Goal: Check status: Check status

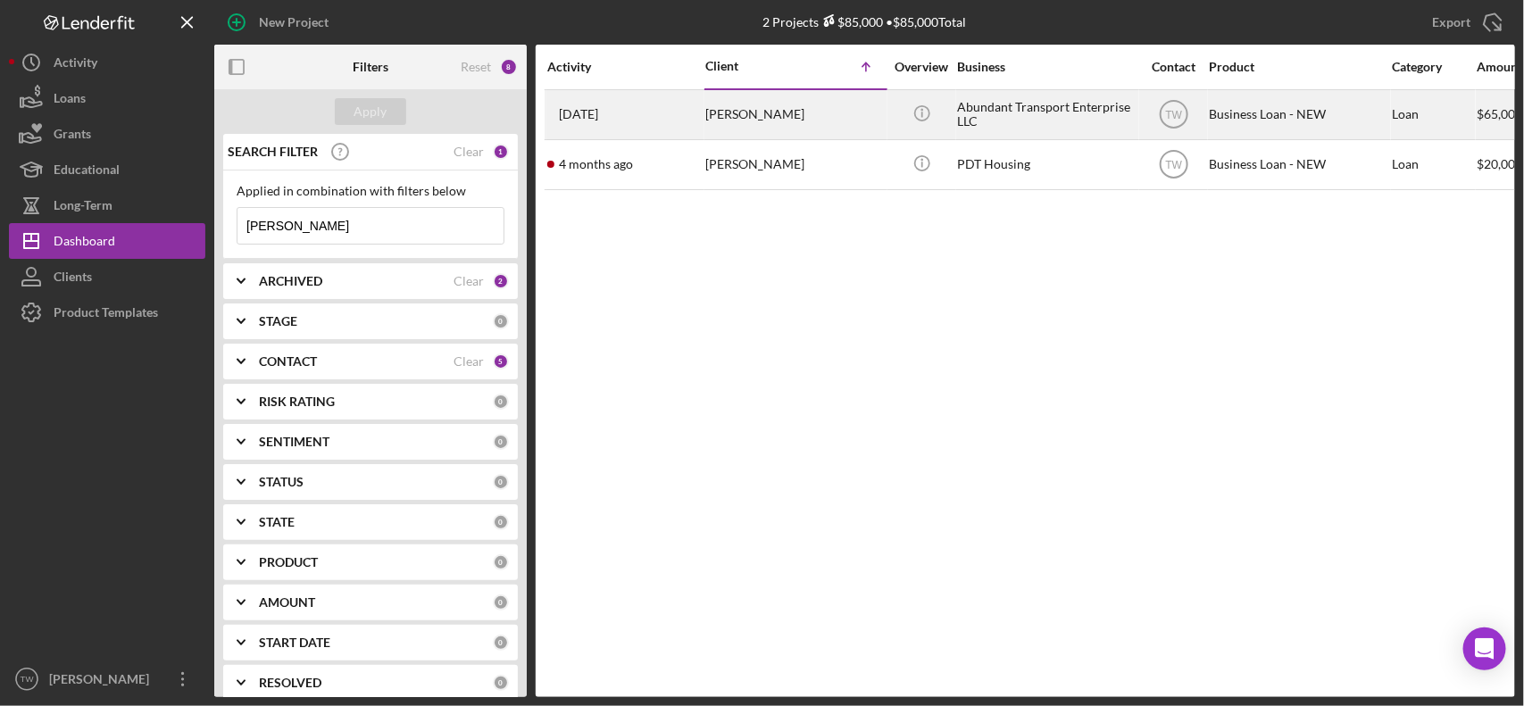
type input "[PERSON_NAME]"
click at [717, 114] on div "[PERSON_NAME]" at bounding box center [794, 114] width 179 height 47
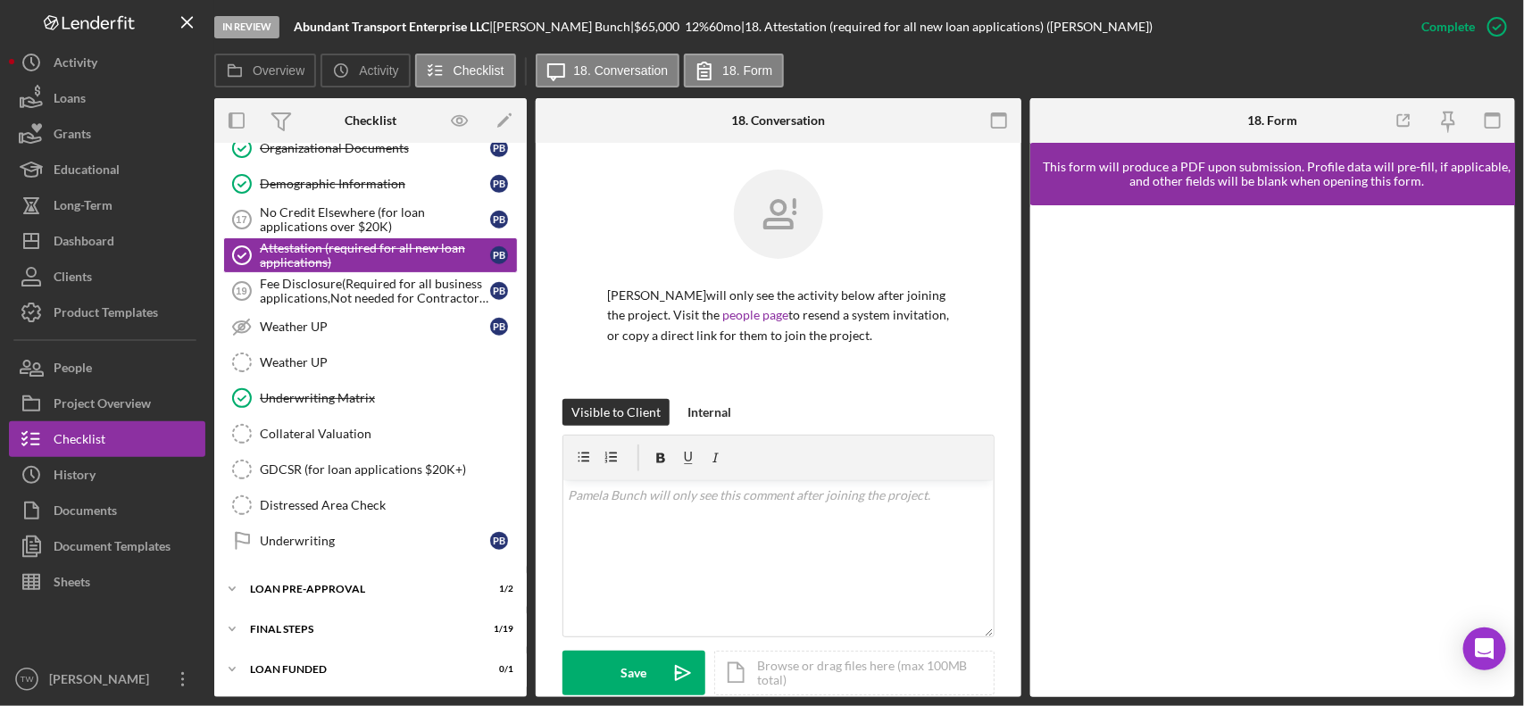
scroll to position [462, 0]
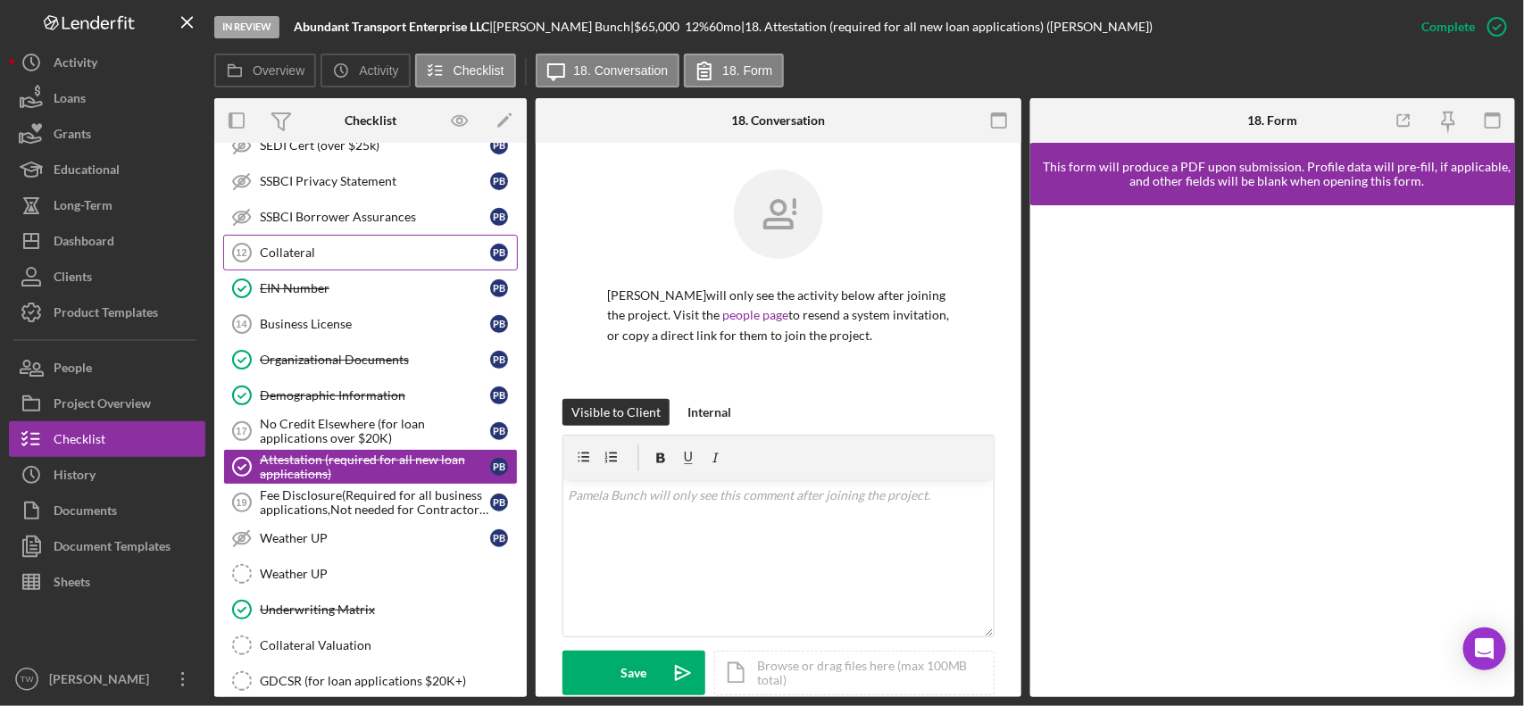
click at [293, 238] on link "Collateral 12 Collateral P B" at bounding box center [370, 253] width 295 height 36
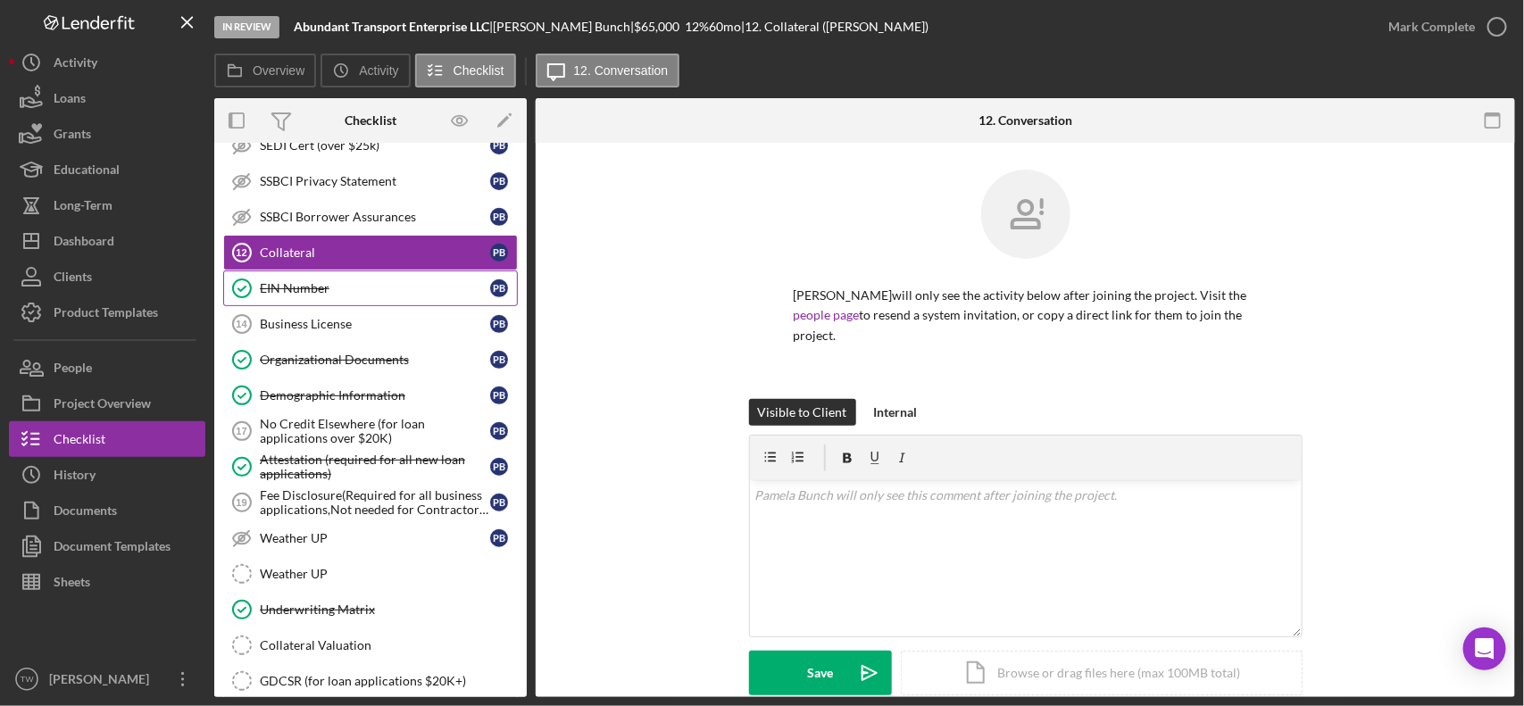
click at [279, 283] on link "EIN Number EIN Number P B" at bounding box center [370, 288] width 295 height 36
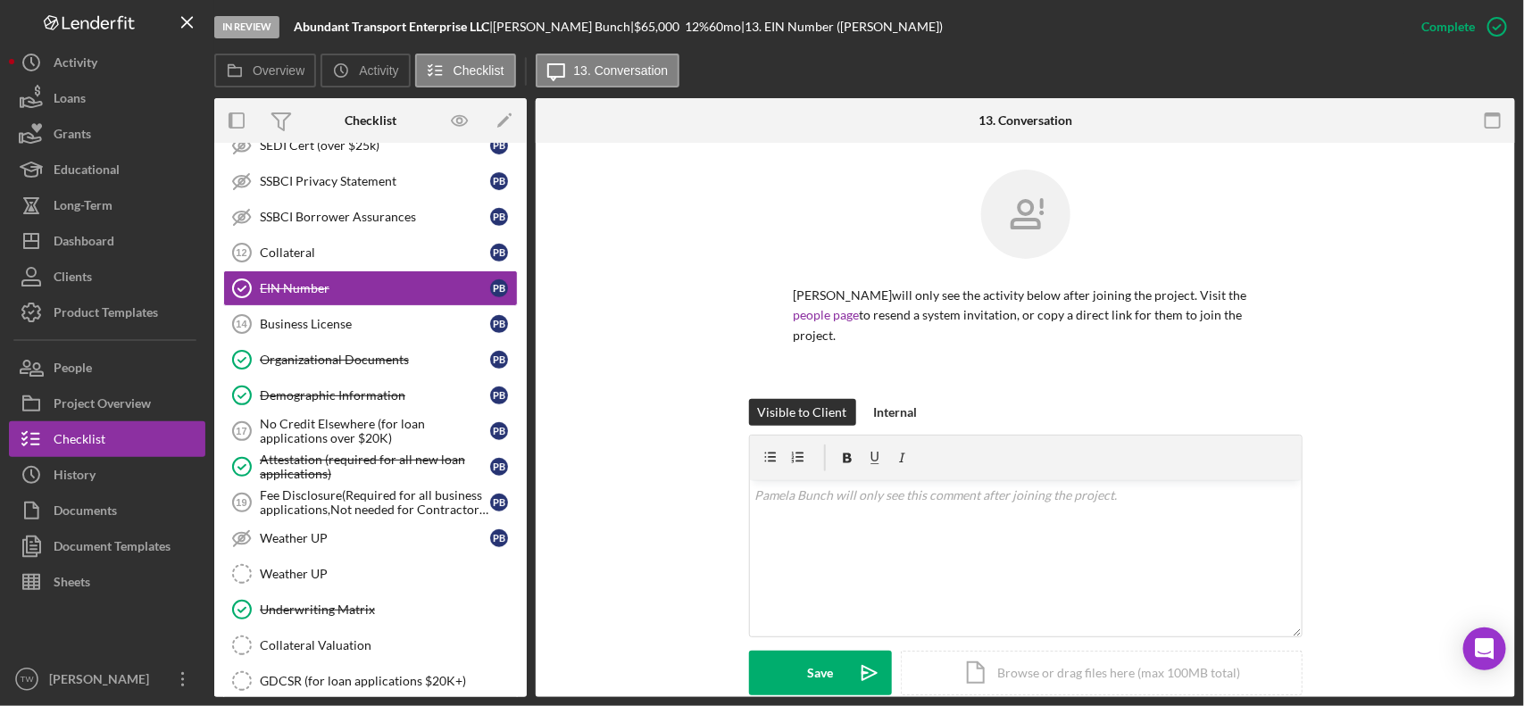
scroll to position [335, 0]
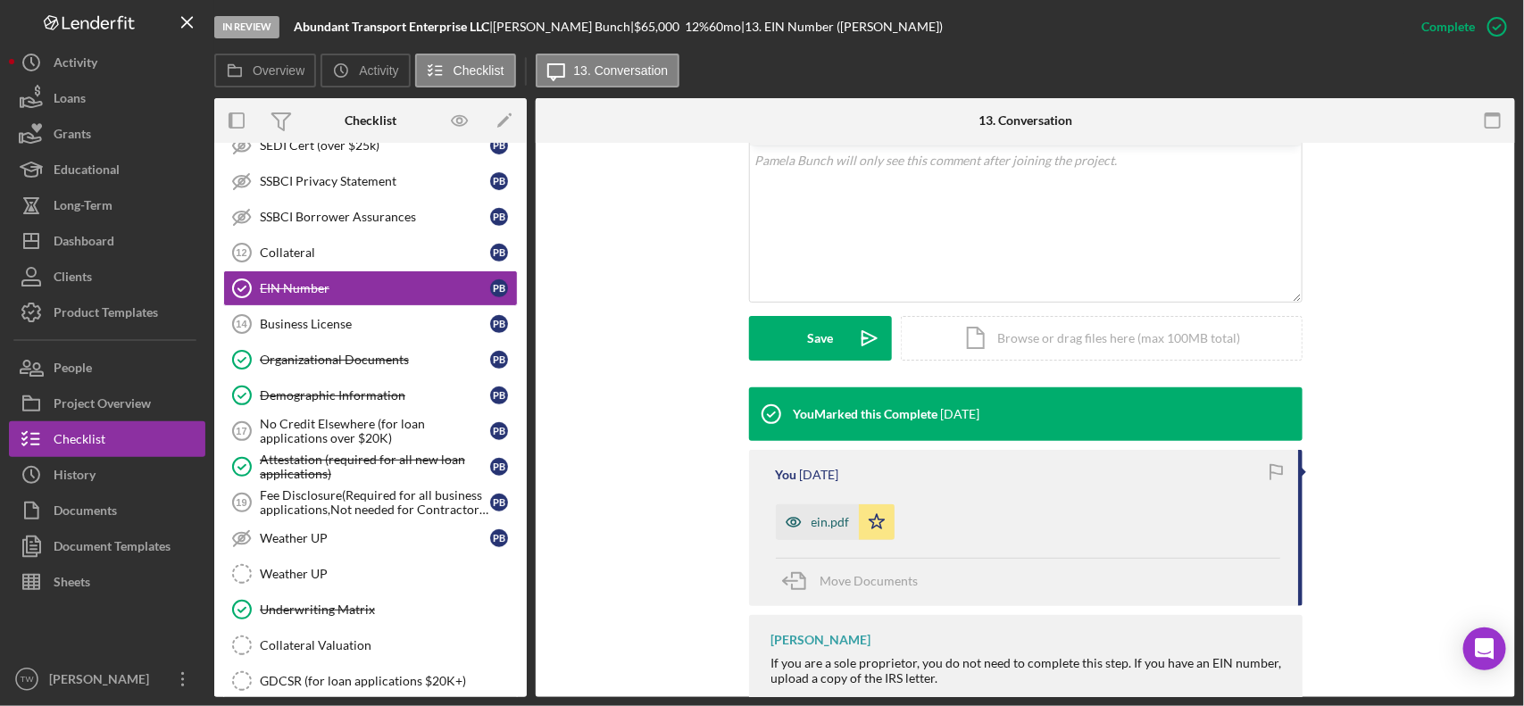
click at [821, 525] on div "ein.pdf" at bounding box center [830, 522] width 38 height 14
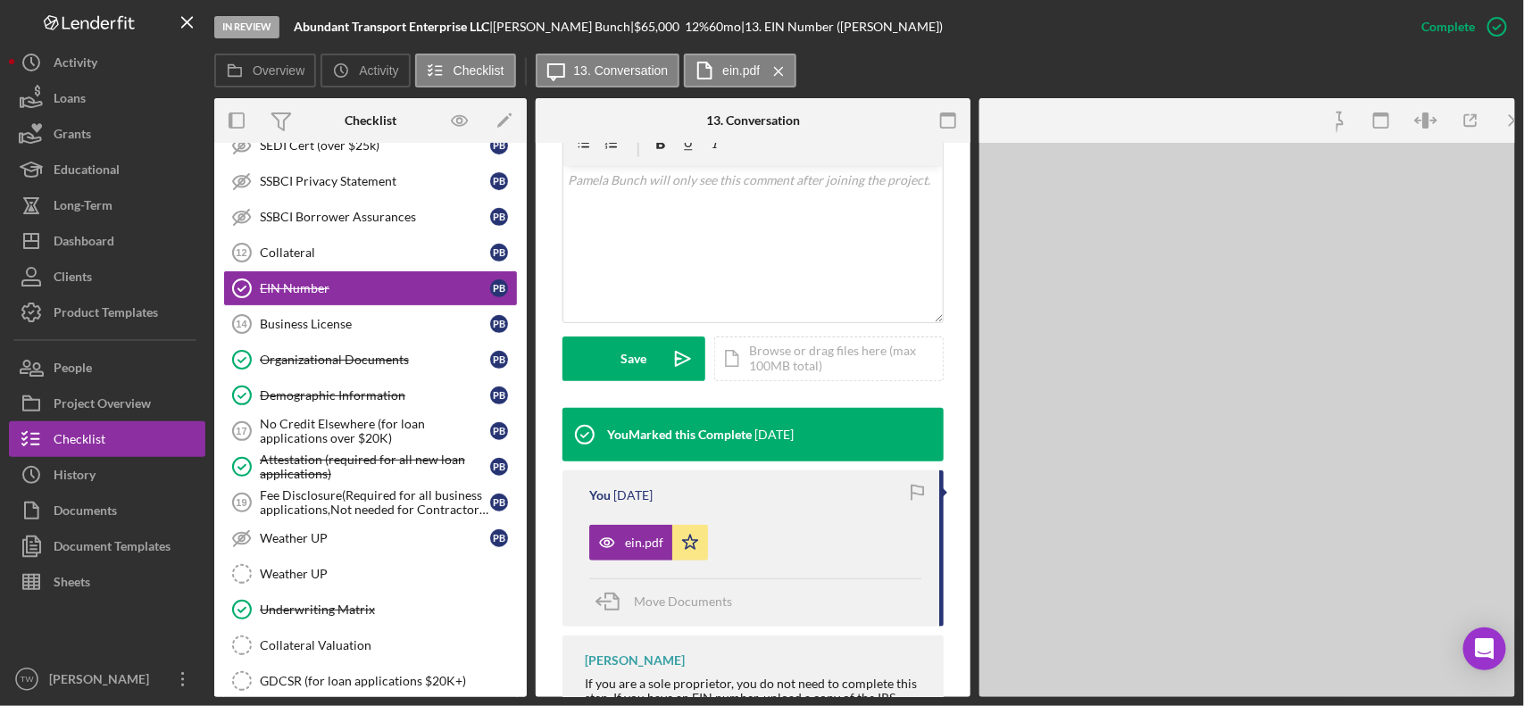
scroll to position [354, 0]
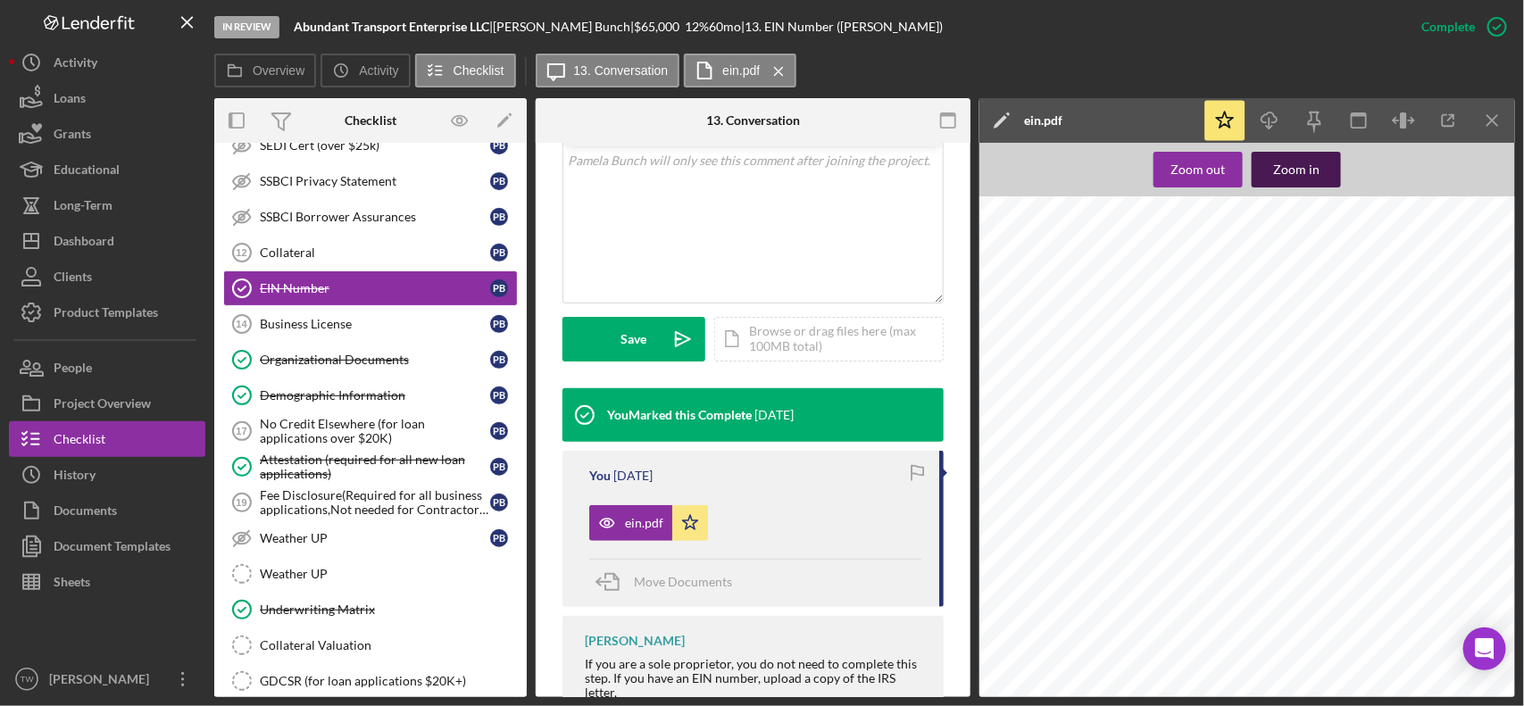
click at [1285, 168] on div "Zoom in" at bounding box center [1296, 170] width 46 height 36
click at [1273, 119] on icon "Icon/Download" at bounding box center [1270, 121] width 40 height 40
click at [690, 610] on div "You Marked this Complete [DATE] You [DATE] ein.pdf Icon/Star Move Documents [PE…" at bounding box center [752, 560] width 381 height 344
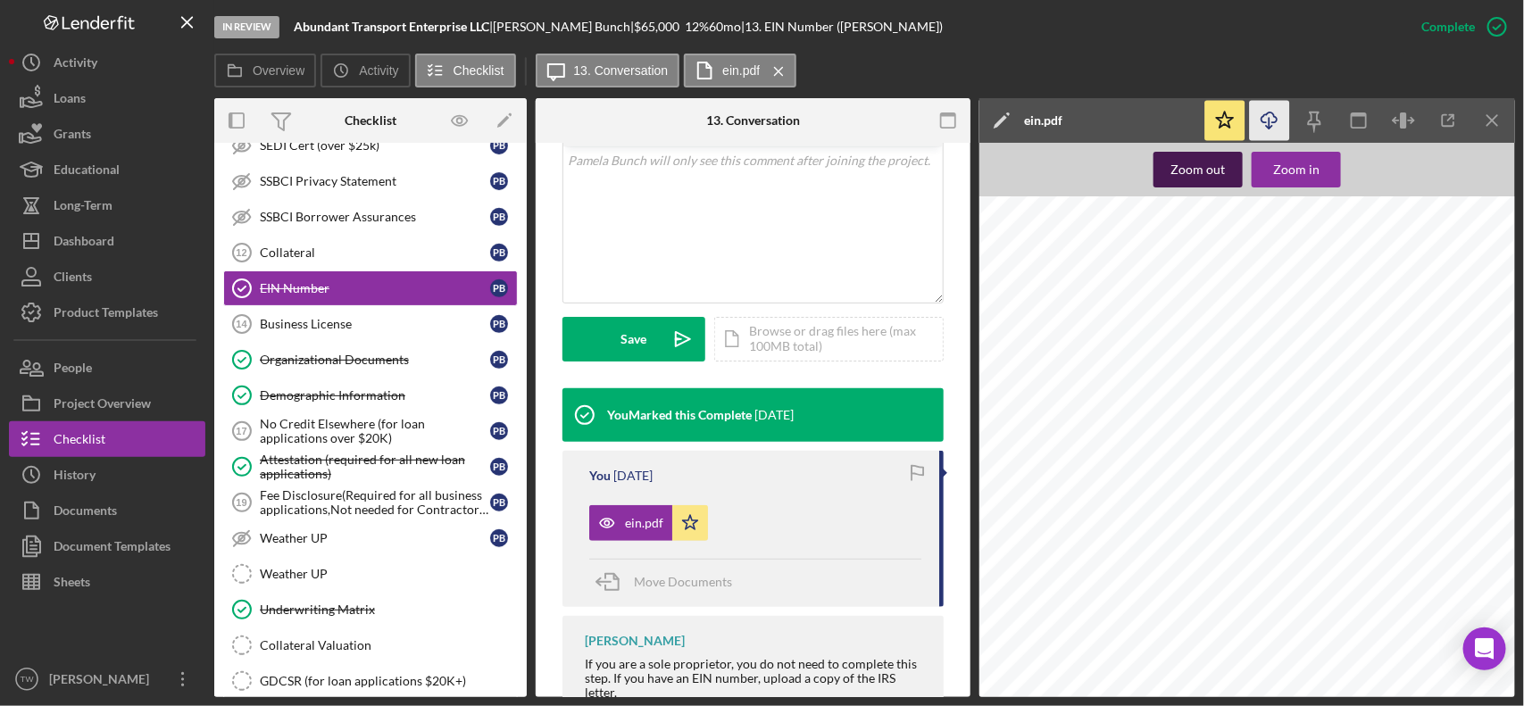
click at [1202, 170] on div "Zoom out" at bounding box center [1198, 170] width 54 height 36
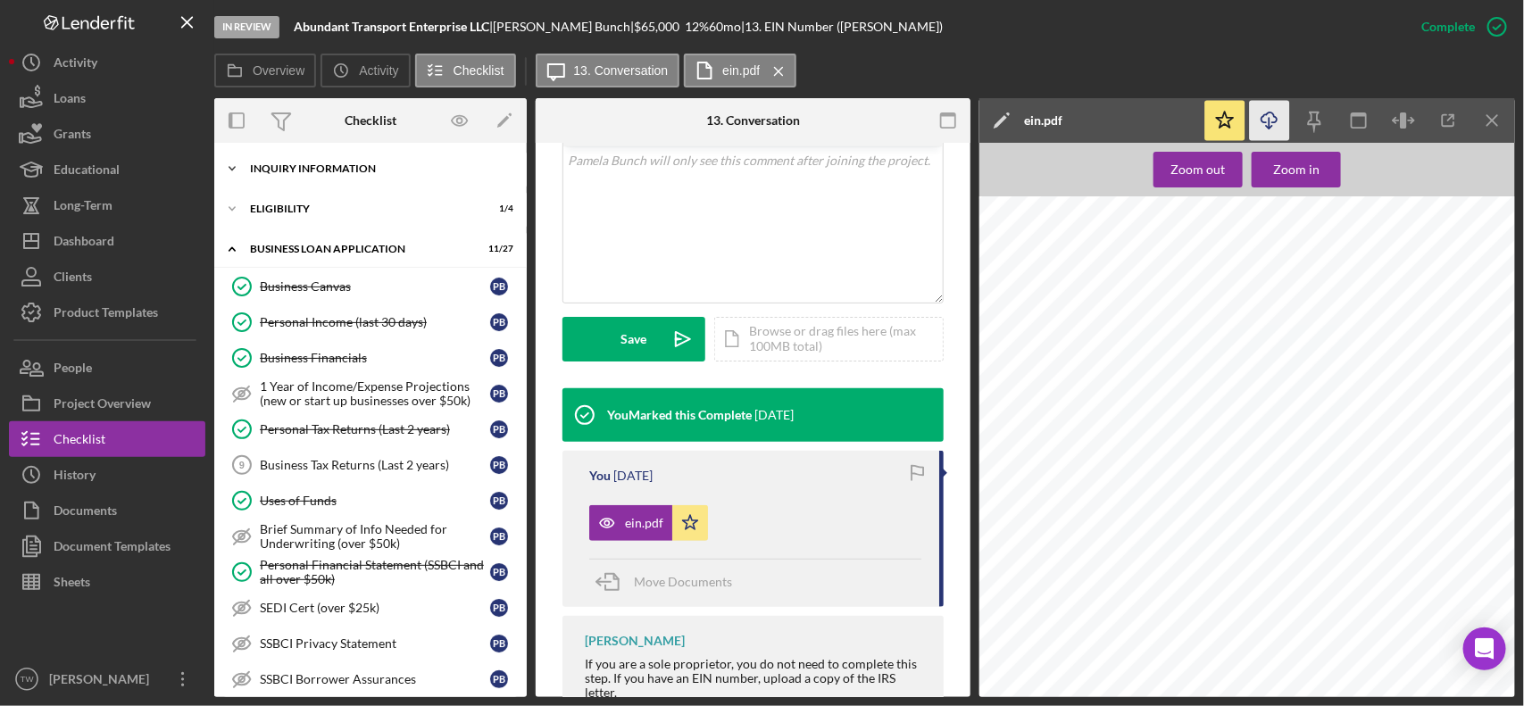
click at [315, 165] on div "INQUIRY INFORMATION" at bounding box center [377, 168] width 254 height 11
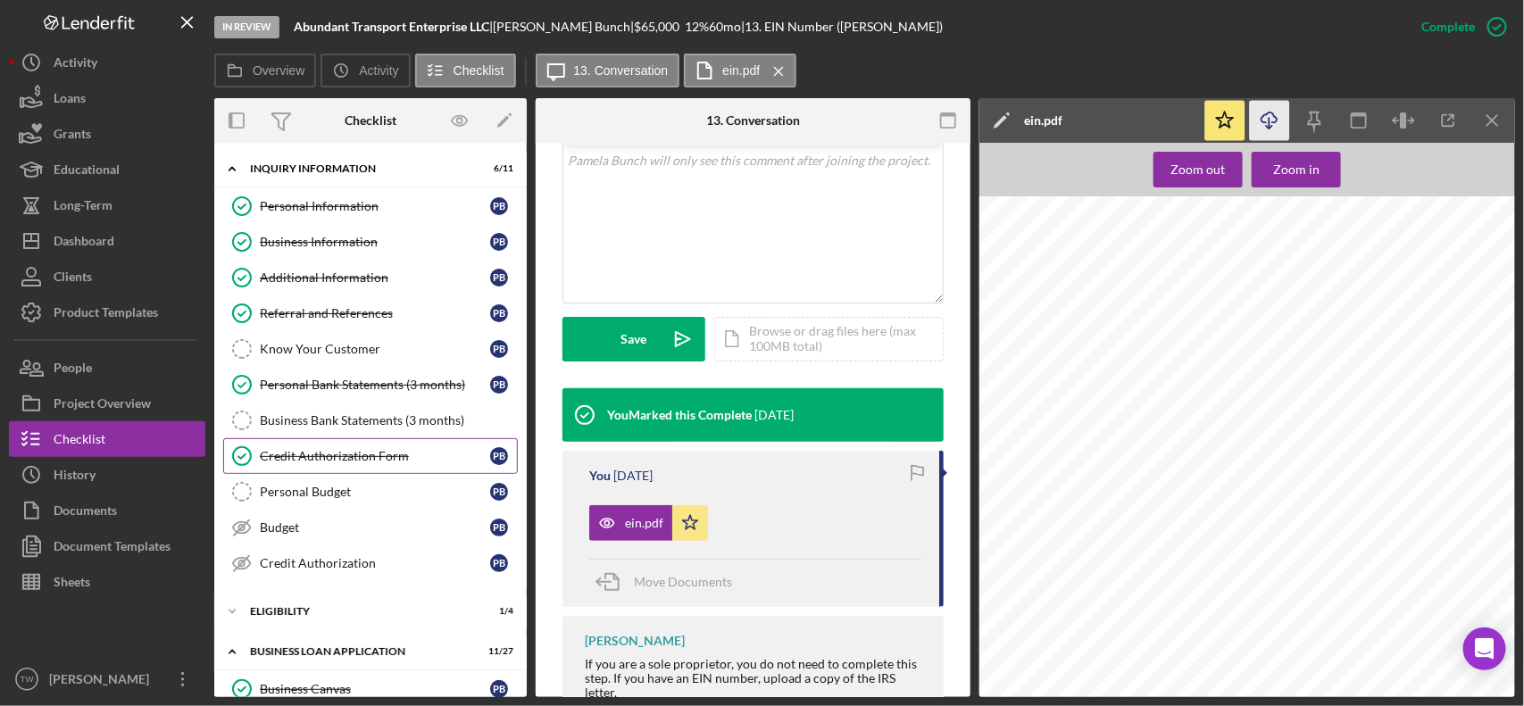
click at [329, 447] on link "Credit Authorization Form Credit Authorization Form P B" at bounding box center [370, 456] width 295 height 36
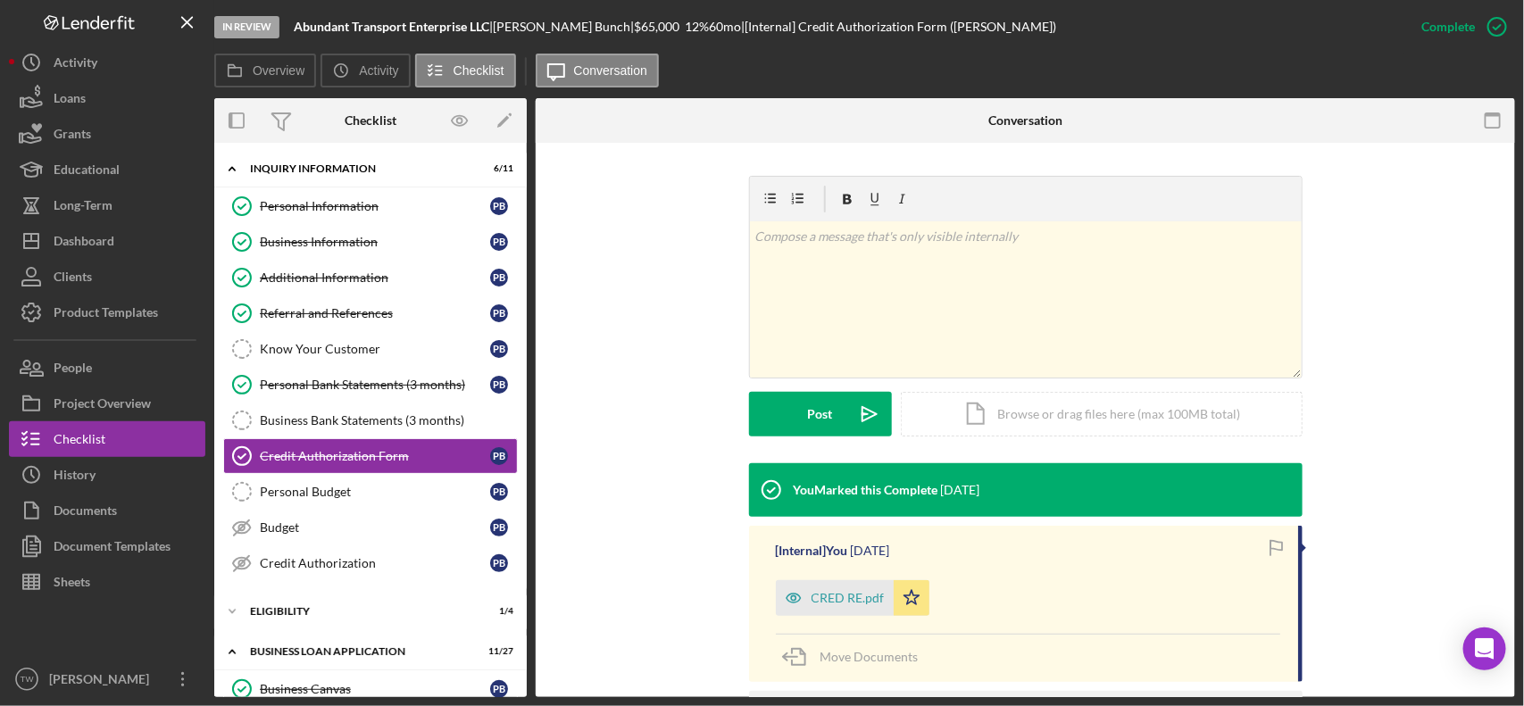
scroll to position [446, 0]
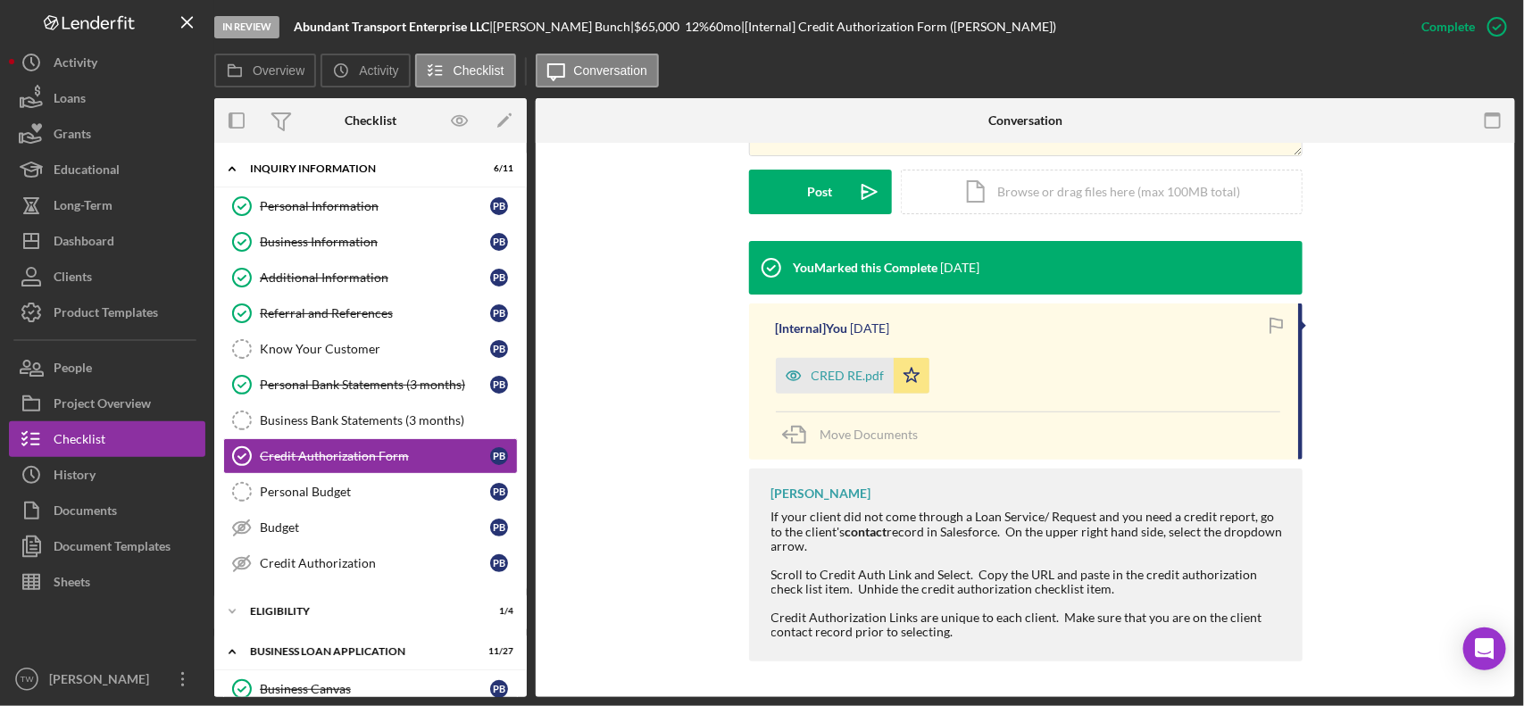
click at [844, 377] on div "CRED RE.pdf" at bounding box center [847, 376] width 73 height 14
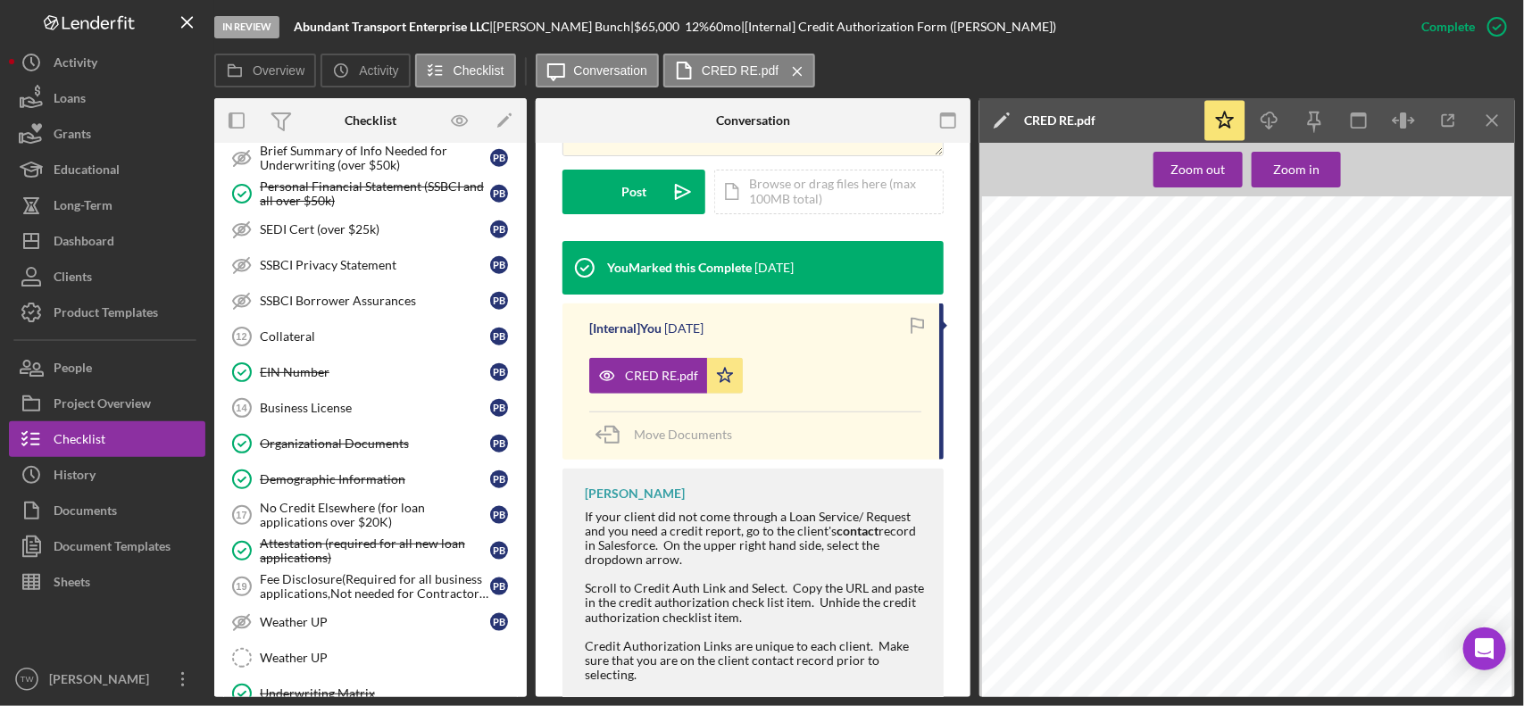
scroll to position [558, 0]
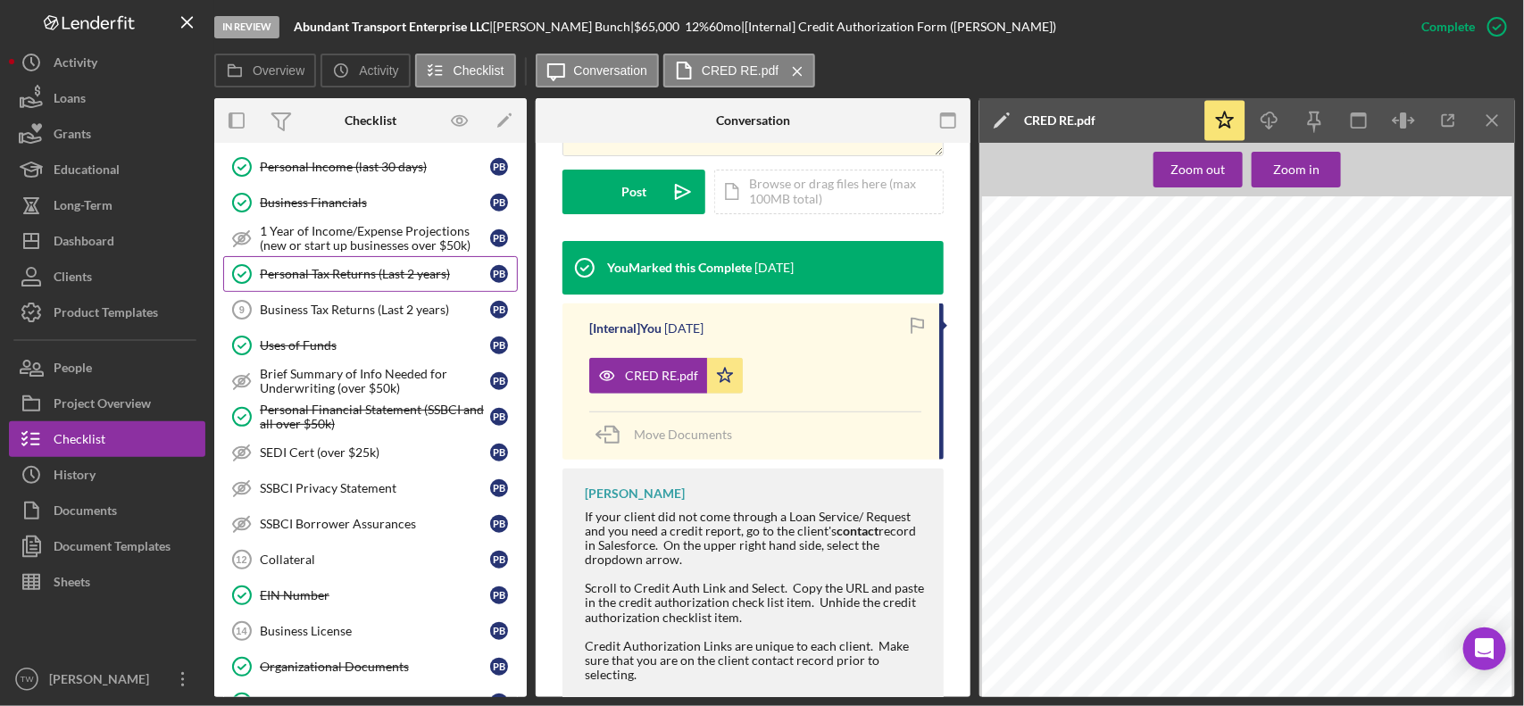
click at [354, 275] on div "Personal Tax Returns (Last 2 years)" at bounding box center [375, 274] width 230 height 14
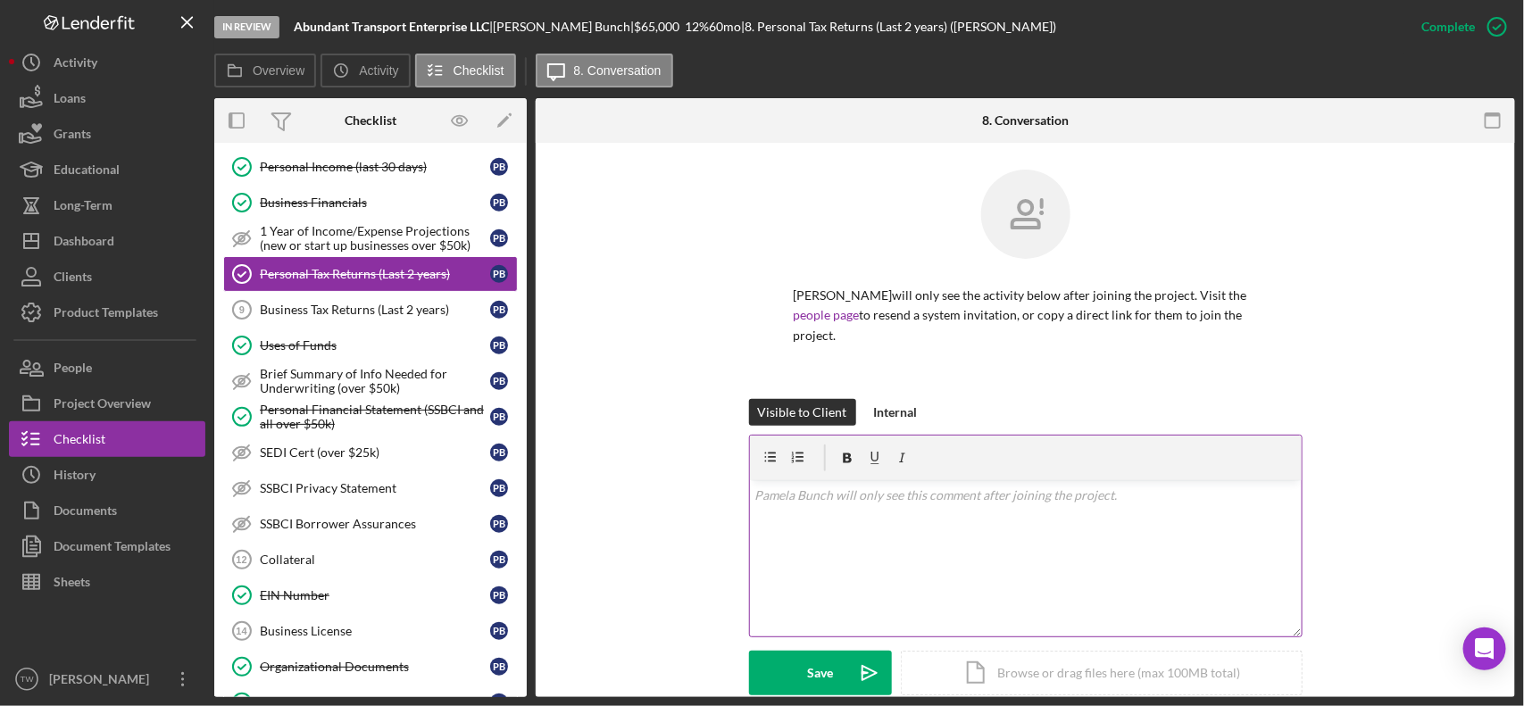
scroll to position [545, 0]
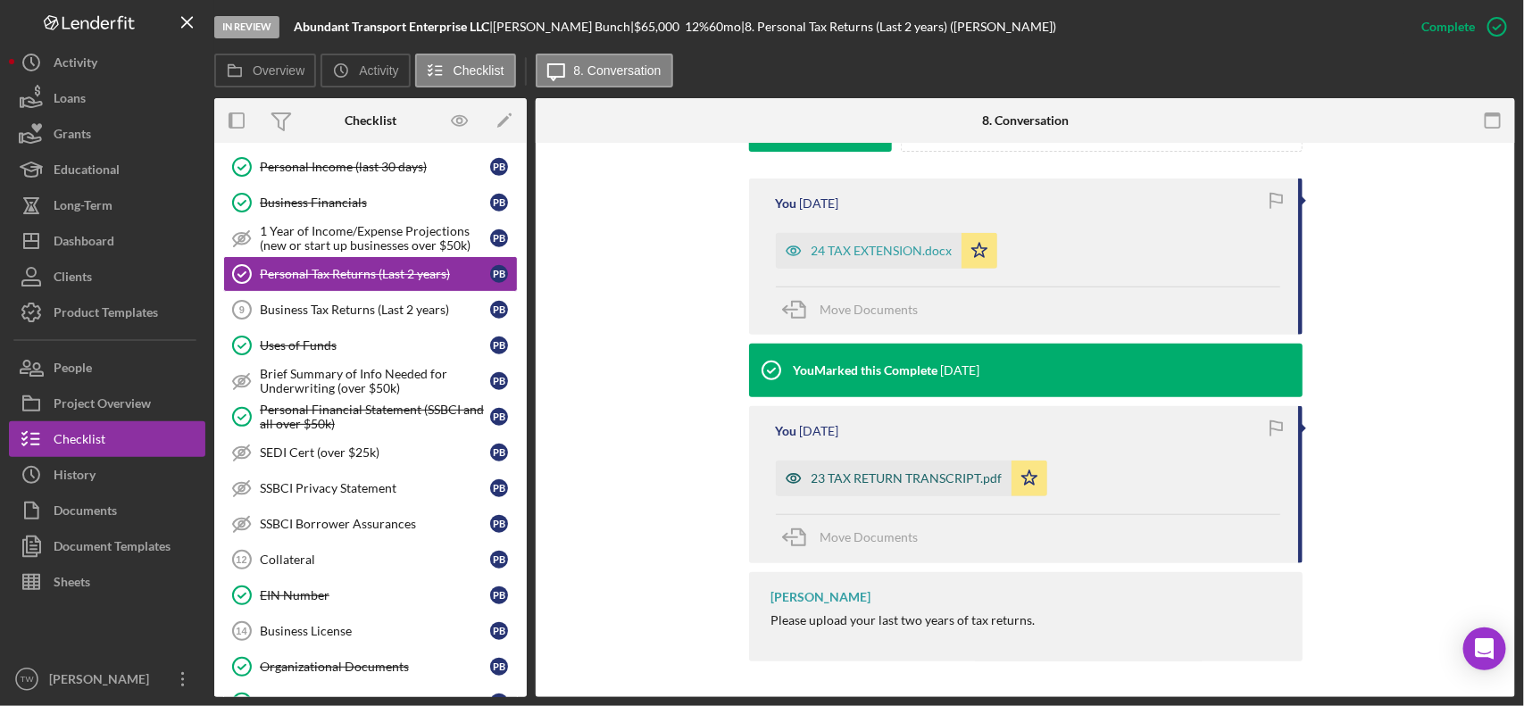
click at [868, 478] on div "23 TAX RETURN TRANSCRIPT.pdf" at bounding box center [906, 478] width 191 height 14
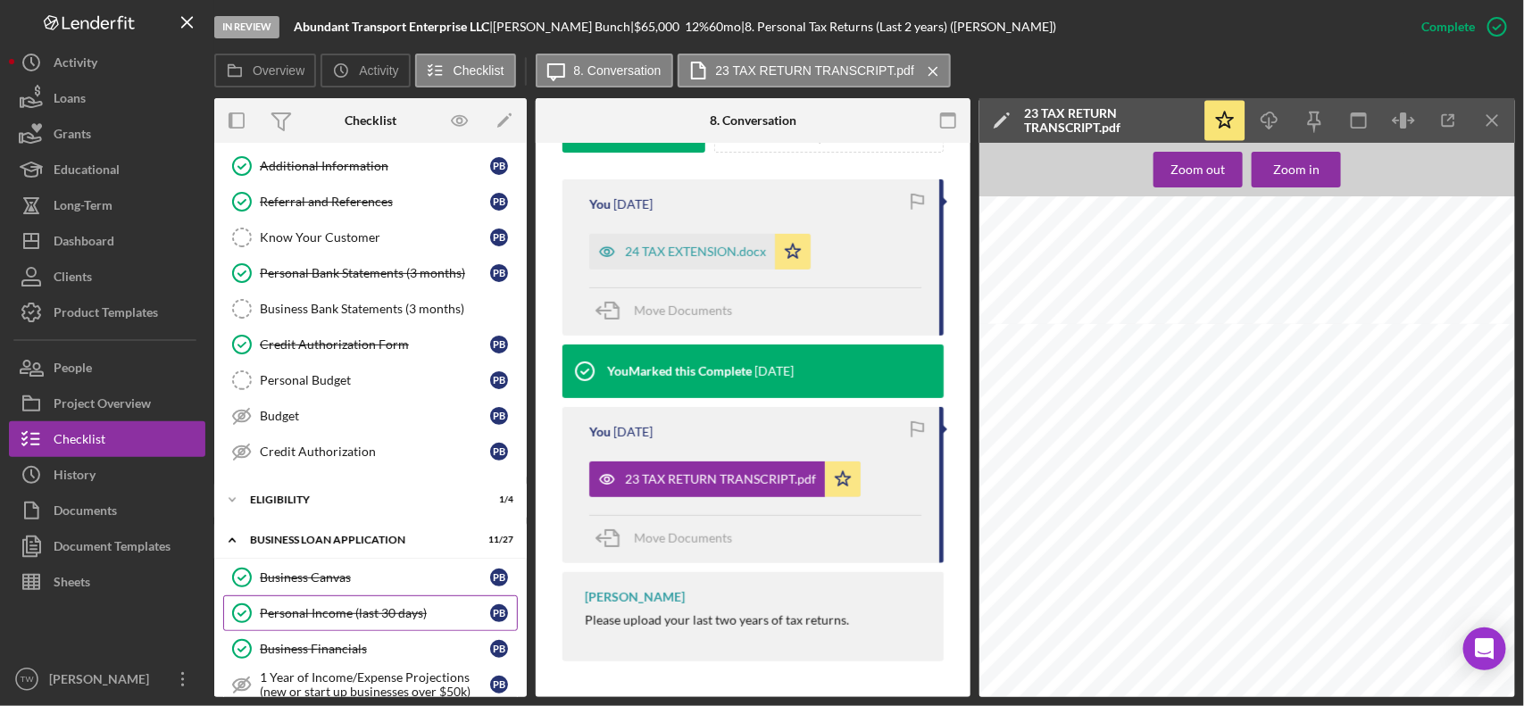
scroll to position [0, 0]
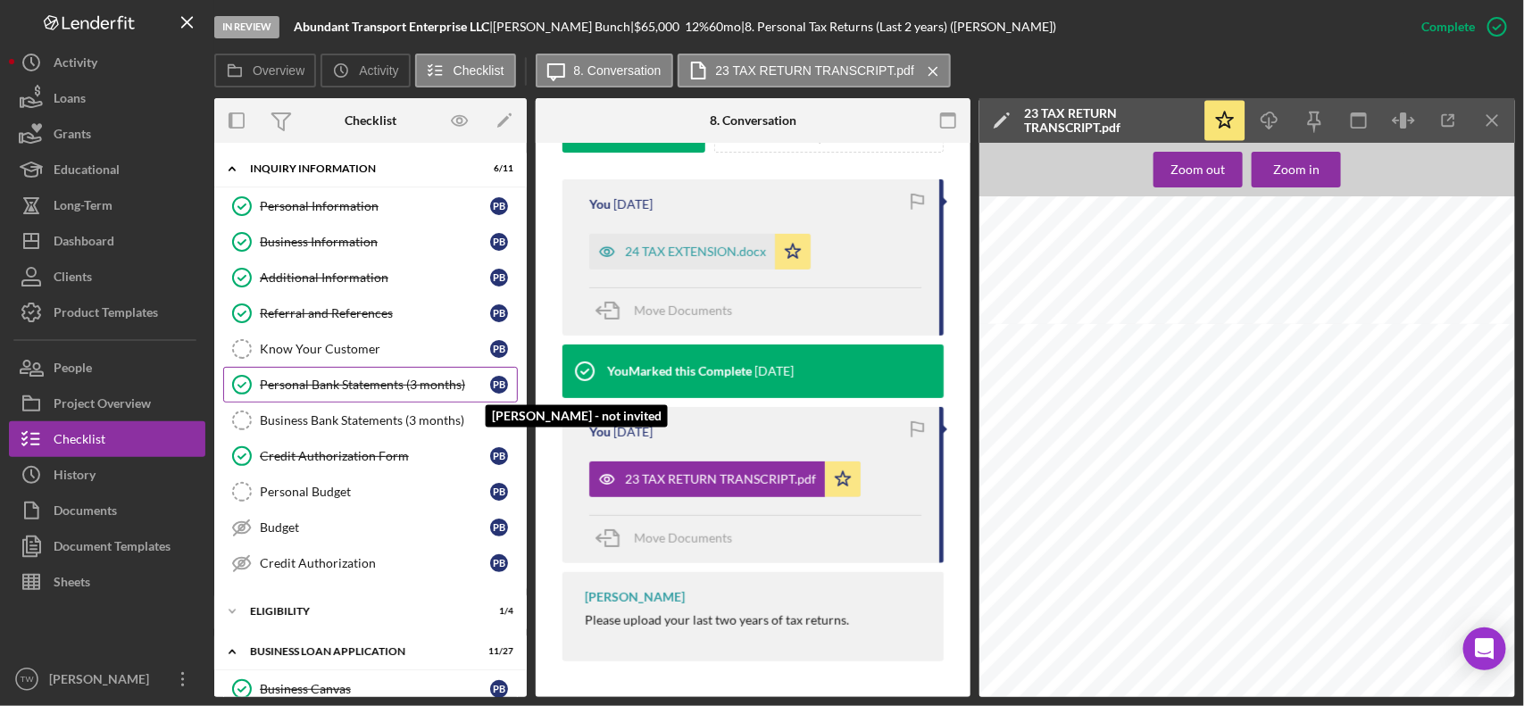
click at [507, 380] on div "P B" at bounding box center [503, 385] width 27 height 18
